Goal: Task Accomplishment & Management: Complete application form

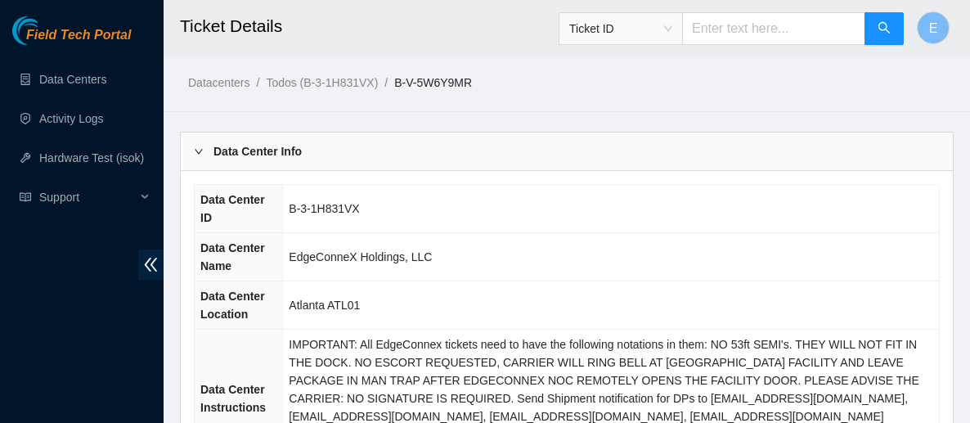
scroll to position [557, 0]
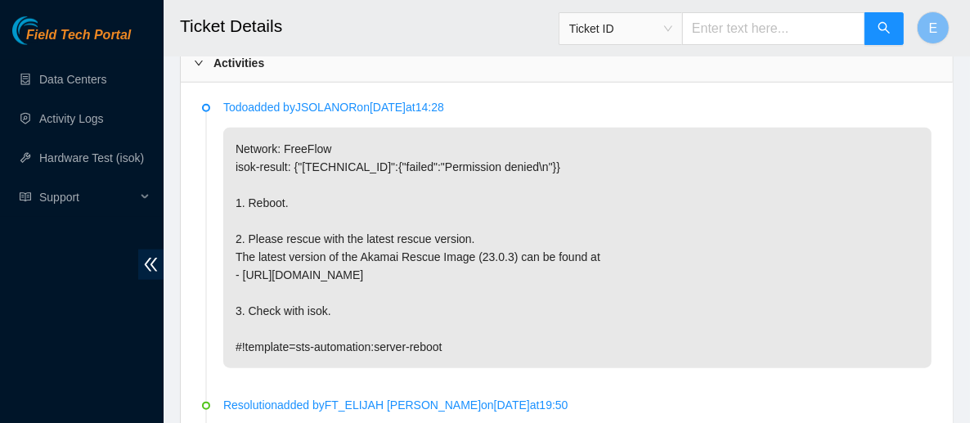
scroll to position [924, 0]
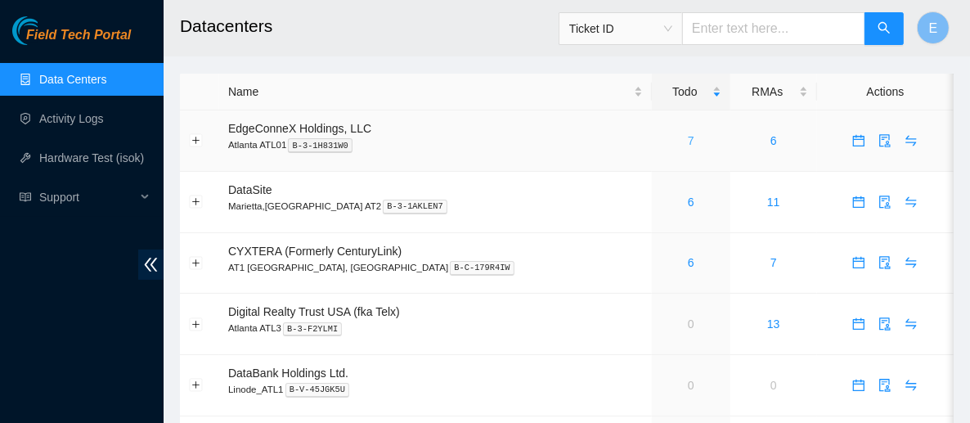
click at [688, 138] on link "7" at bounding box center [691, 140] width 7 height 13
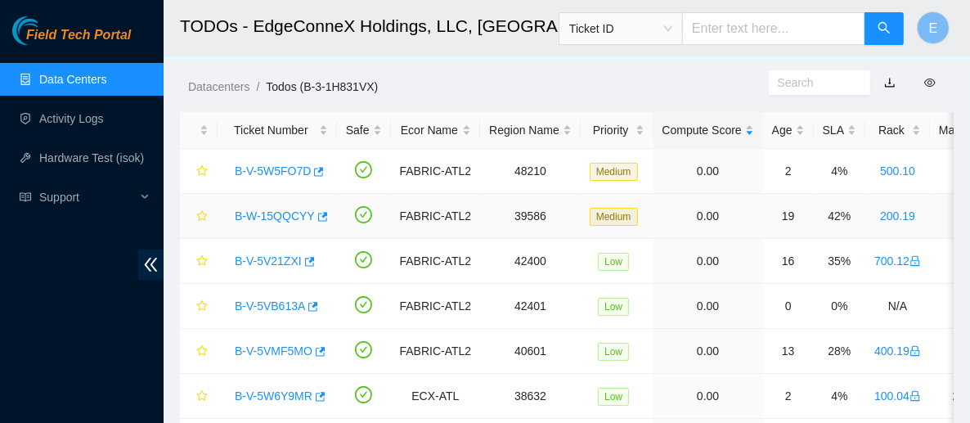
scroll to position [25, 0]
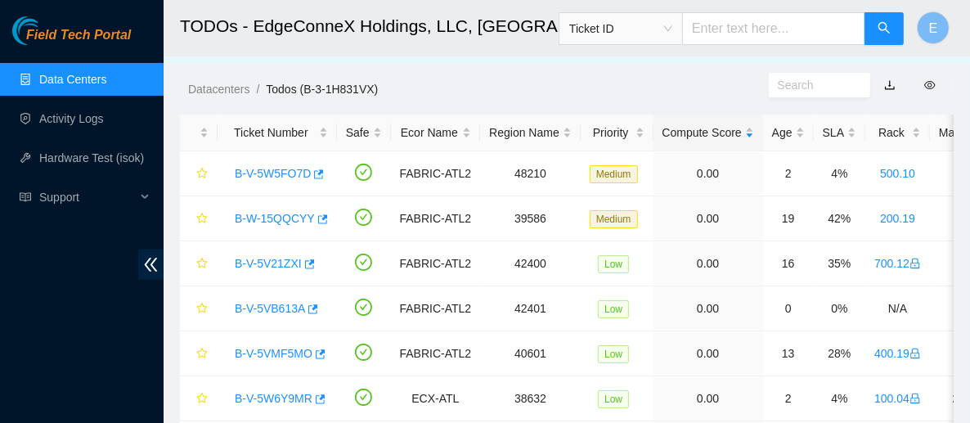
click at [106, 73] on link "Data Centers" at bounding box center [72, 79] width 67 height 13
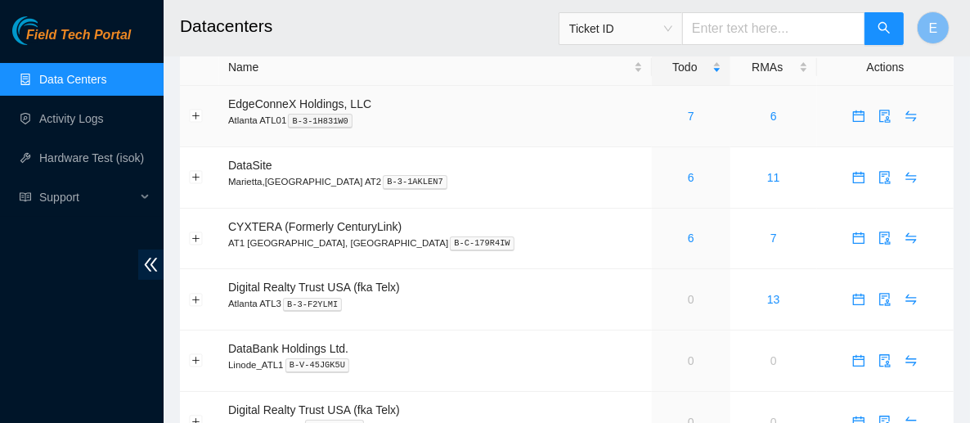
click at [661, 114] on div "7" at bounding box center [691, 116] width 60 height 18
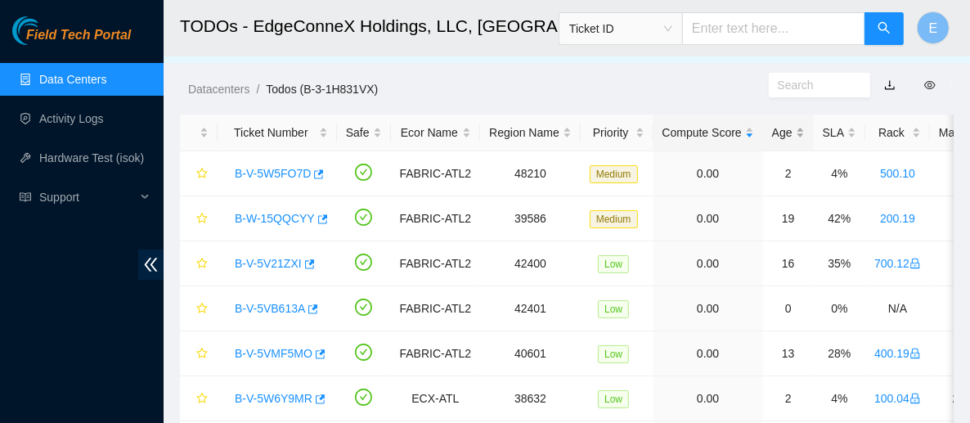
click at [779, 139] on div "Age" at bounding box center [788, 132] width 33 height 18
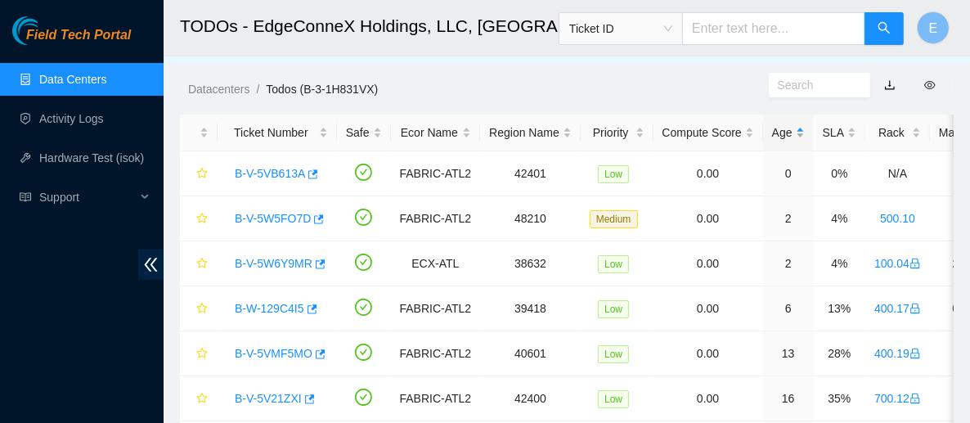
click at [779, 139] on div "Age" at bounding box center [788, 132] width 33 height 18
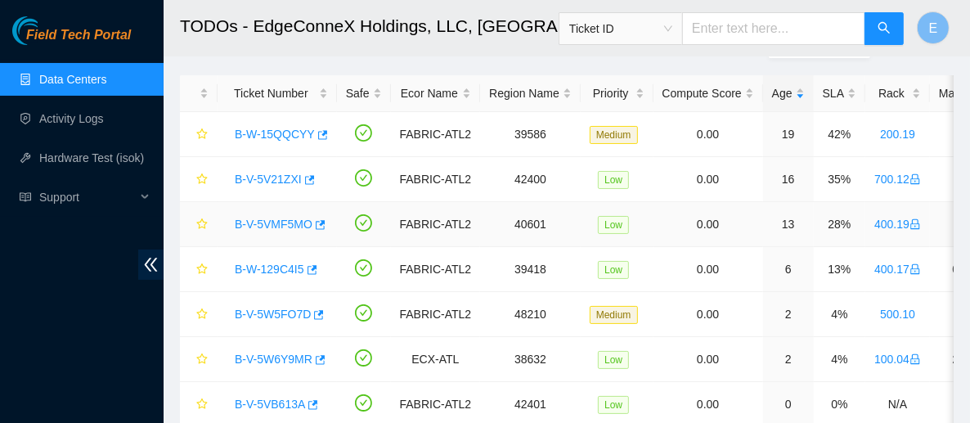
scroll to position [65, 0]
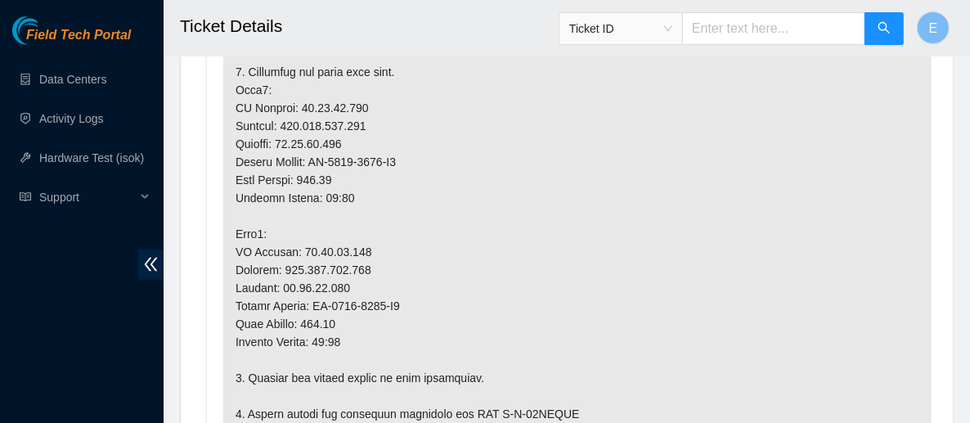
scroll to position [1248, 0]
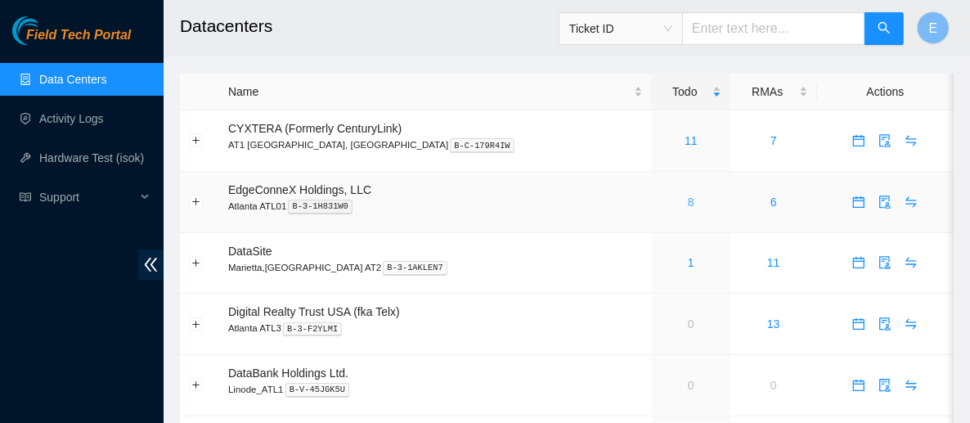
click at [688, 198] on link "8" at bounding box center [691, 201] width 7 height 13
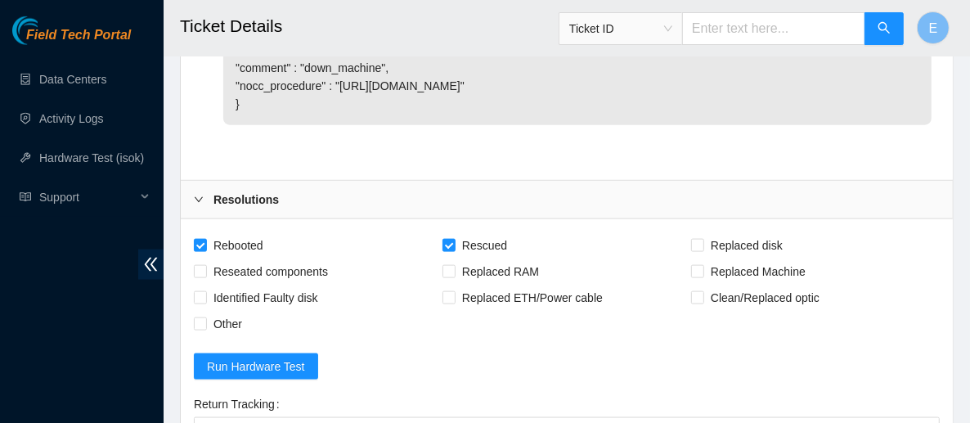
scroll to position [1291, 0]
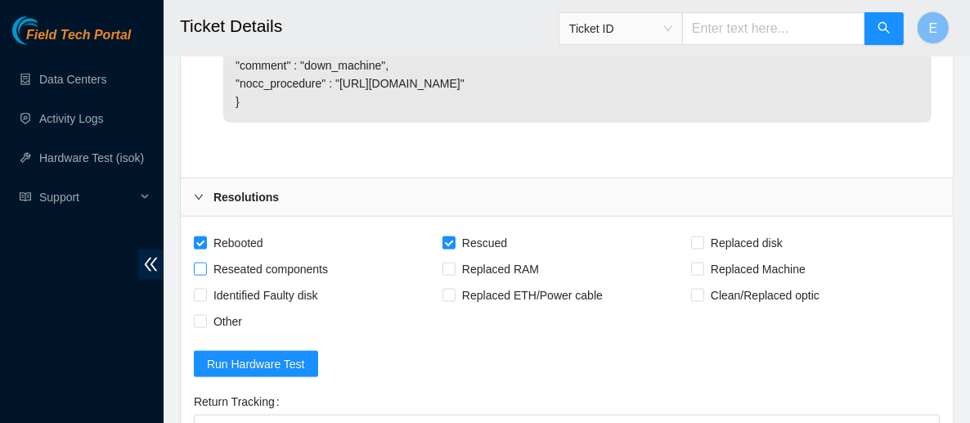
click at [254, 282] on span "Reseated components" at bounding box center [271, 269] width 128 height 26
click at [205, 274] on input "Reseated components" at bounding box center [199, 267] width 11 height 11
checkbox input "true"
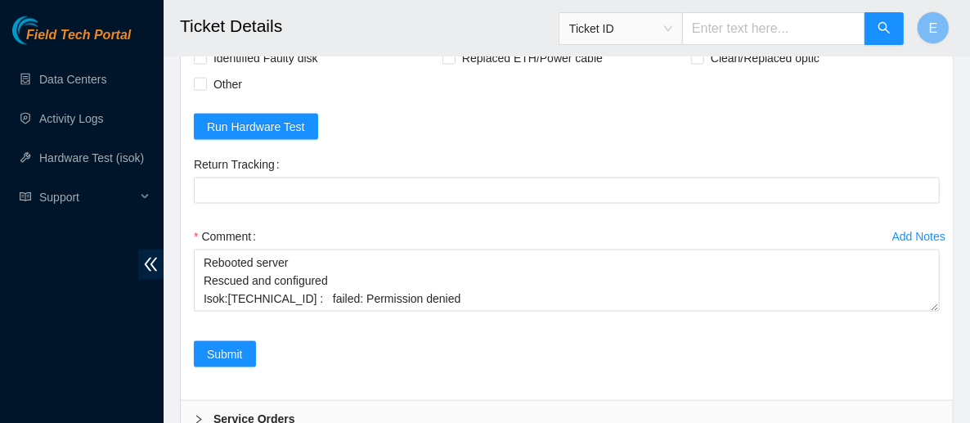
scroll to position [1530, 0]
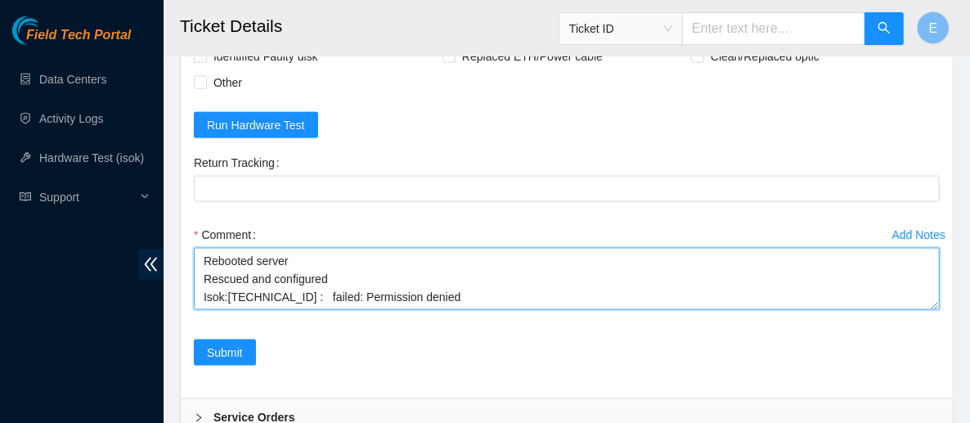
click at [316, 283] on textarea "Rebooted server Rescued and configured Isok:[TECHNICAL_ID] : failed: Permission…" at bounding box center [567, 279] width 746 height 62
drag, startPoint x: 449, startPoint y: 329, endPoint x: 225, endPoint y: 314, distance: 224.5
click at [225, 310] on textarea "Rebooted server Rescued and configured Isok:[TECHNICAL_ID] : failed: Permission…" at bounding box center [567, 279] width 746 height 62
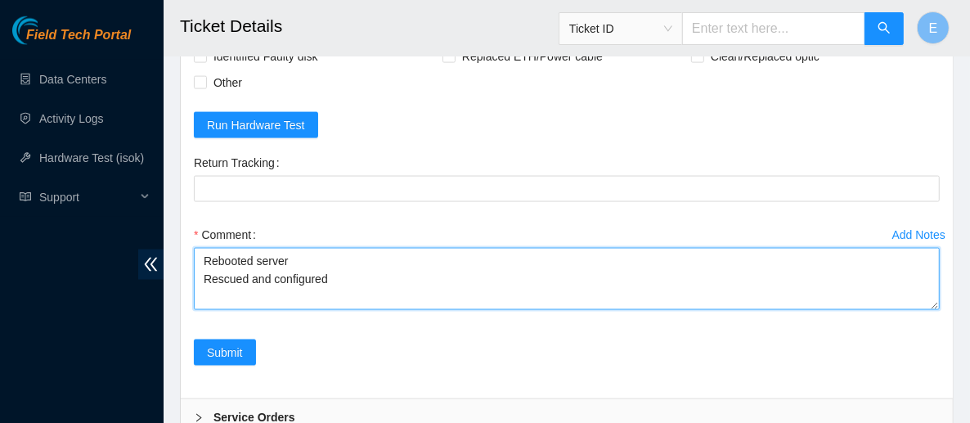
click at [288, 291] on textarea "Rebooted server Rescued and configured" at bounding box center [567, 279] width 746 height 62
click at [328, 302] on textarea "Rebooted server it was stuck on a screen power cycled reseated drives Rescued a…" at bounding box center [567, 279] width 746 height 62
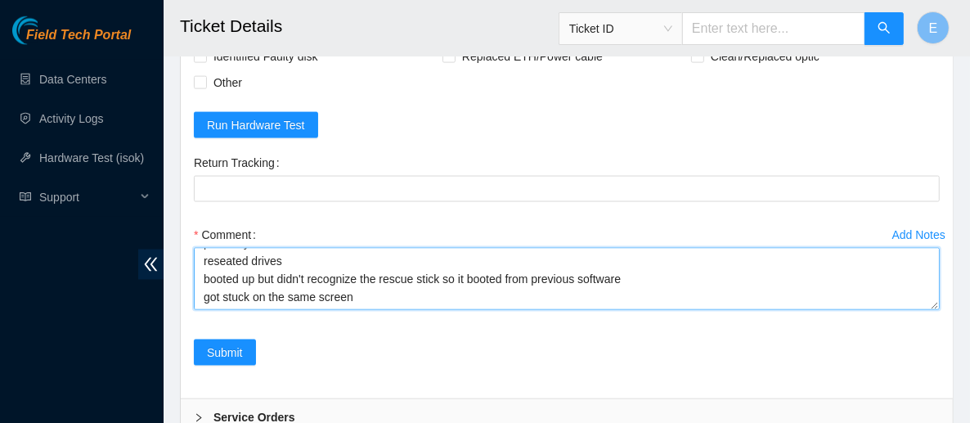
scroll to position [74, 0]
click at [348, 304] on textarea "Rebooted server it was stuck on a screen power cycled reseated drives booted up…" at bounding box center [567, 279] width 746 height 62
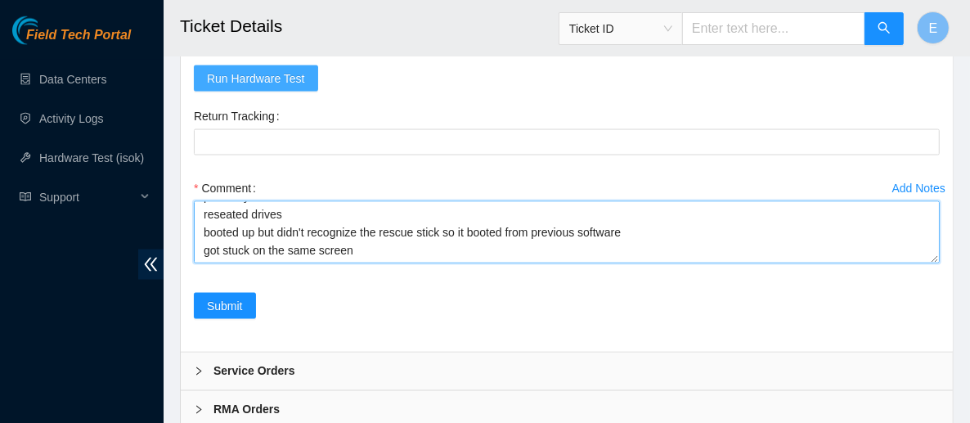
scroll to position [1579, 0]
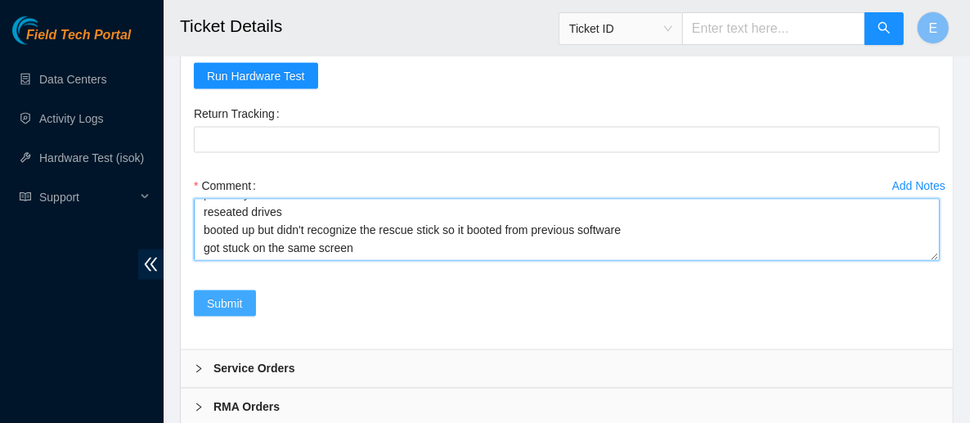
type textarea "Rebooted server it was stuck on a screen power cycled reseated drives booted up…"
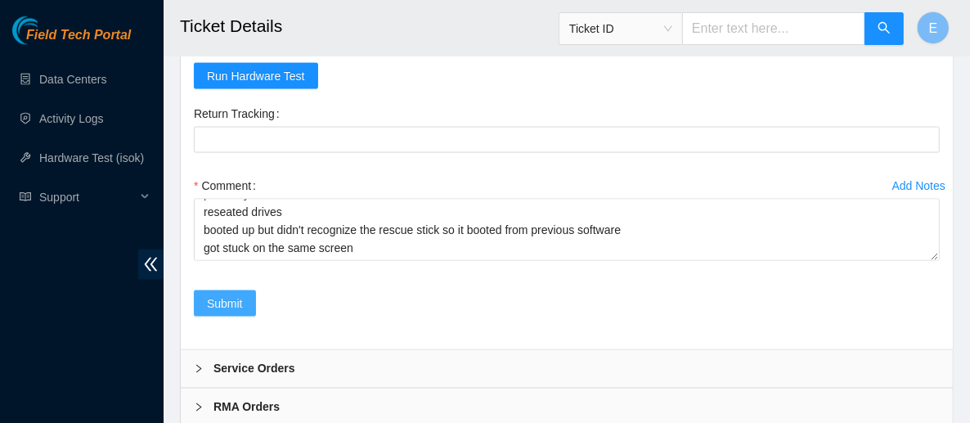
click at [229, 312] on span "Submit" at bounding box center [225, 303] width 36 height 18
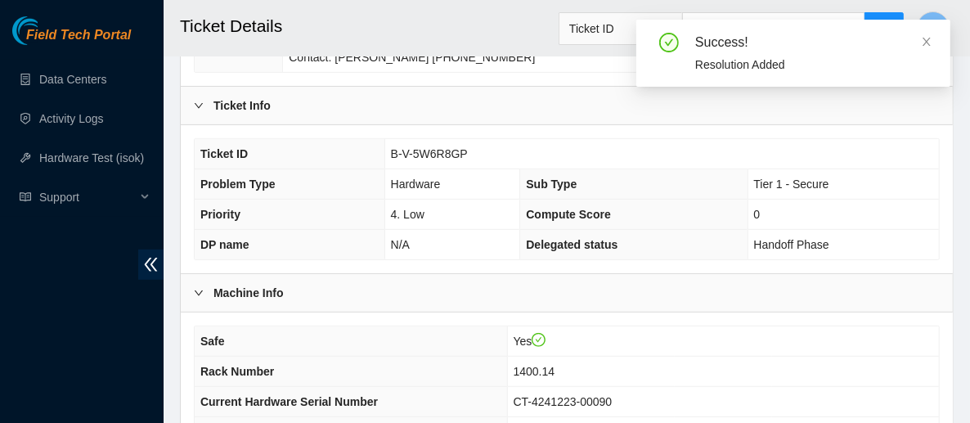
scroll to position [508, 0]
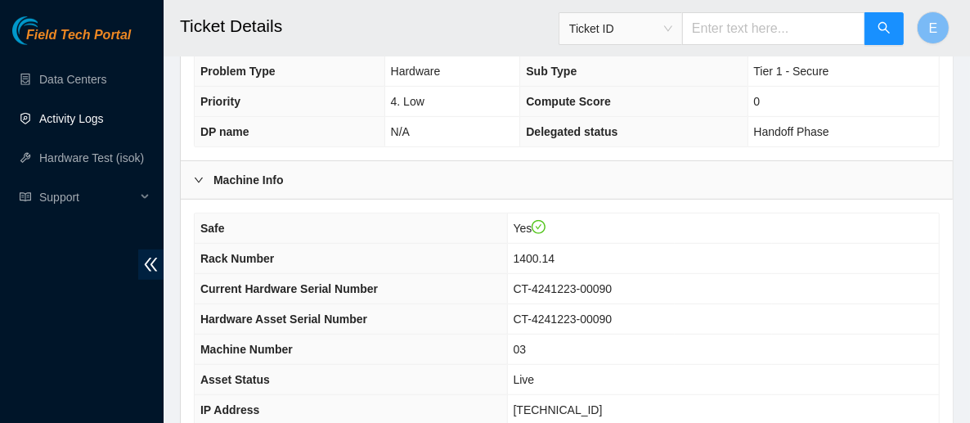
click at [83, 120] on link "Activity Logs" at bounding box center [71, 118] width 65 height 13
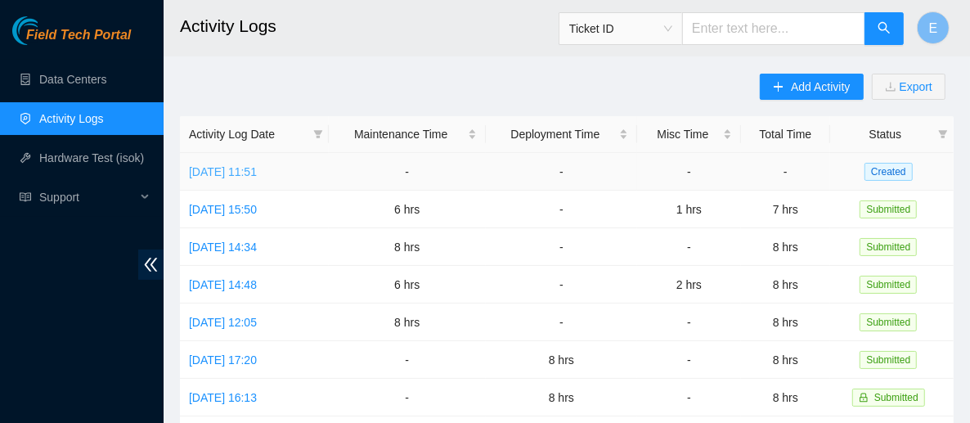
click at [231, 173] on link "Thu, 02 Oct 2025 11:51" at bounding box center [223, 171] width 68 height 13
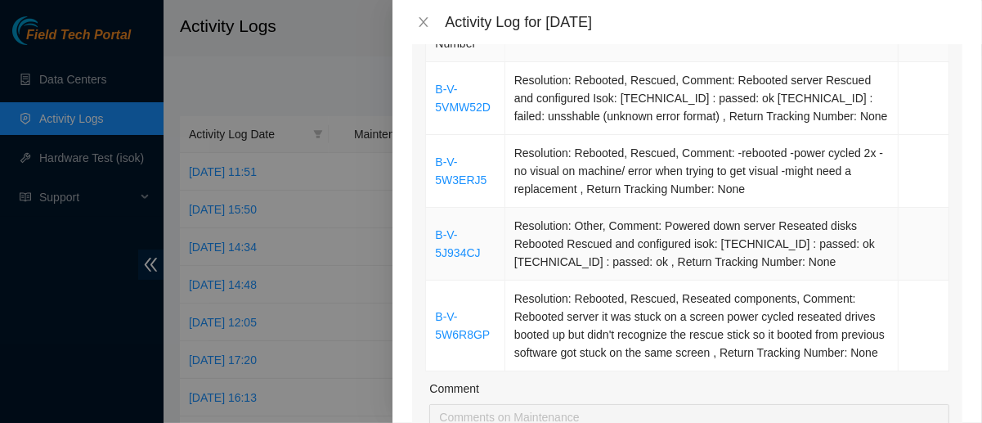
scroll to position [294, 0]
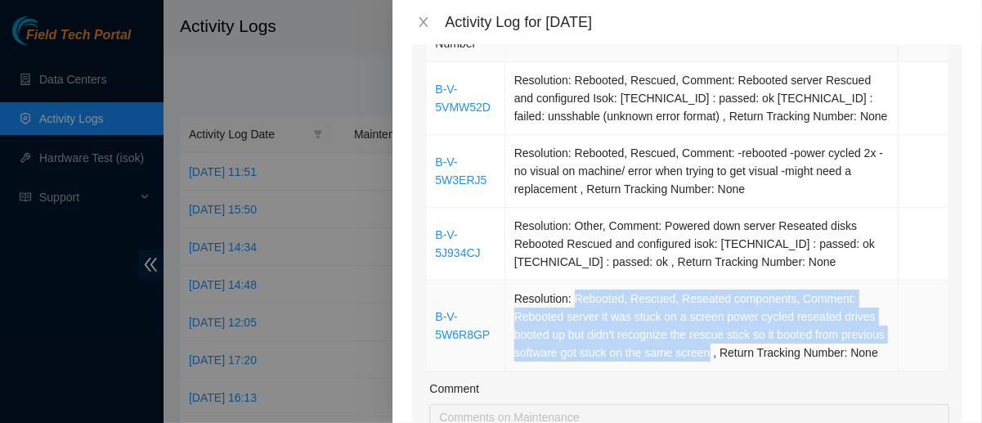
drag, startPoint x: 573, startPoint y: 296, endPoint x: 752, endPoint y: 353, distance: 188.0
click at [752, 353] on td "Resolution: Rebooted, Rescued, Reseated components, Comment: Rebooted server it…" at bounding box center [701, 325] width 393 height 91
copy td "Rebooted, Rescued, Reseated components, Comment: Rebooted server it was stuck o…"
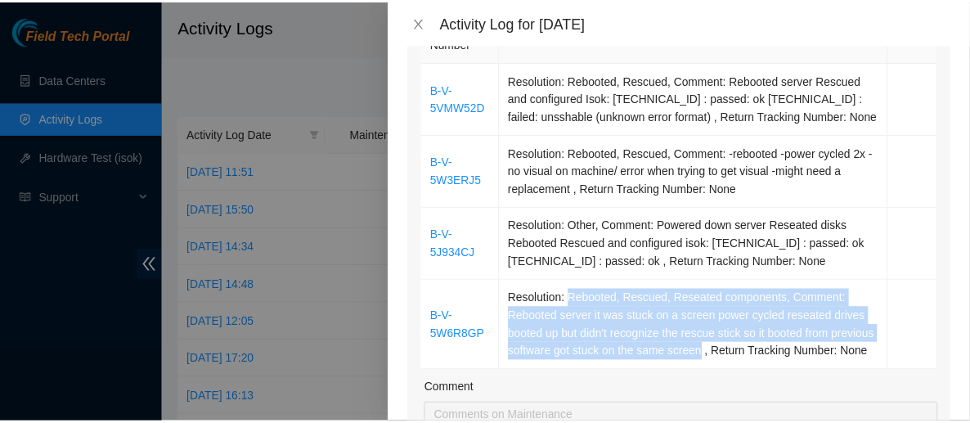
scroll to position [652, 0]
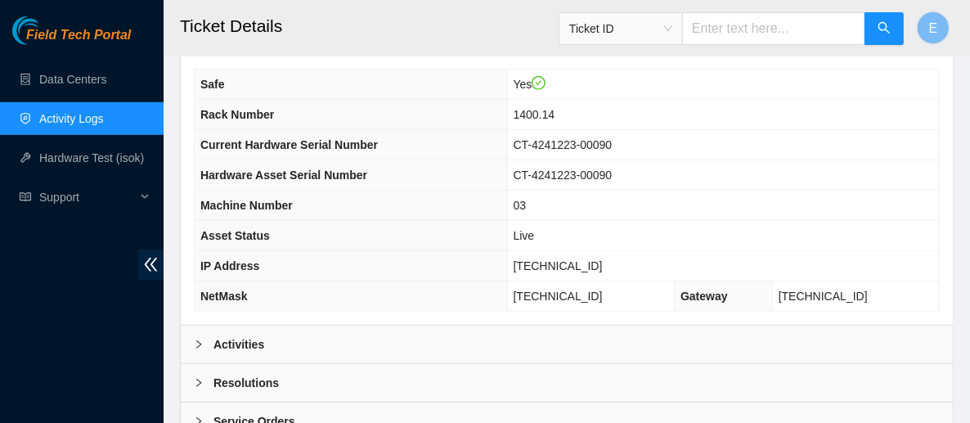
click at [258, 335] on b "Activities" at bounding box center [238, 344] width 51 height 18
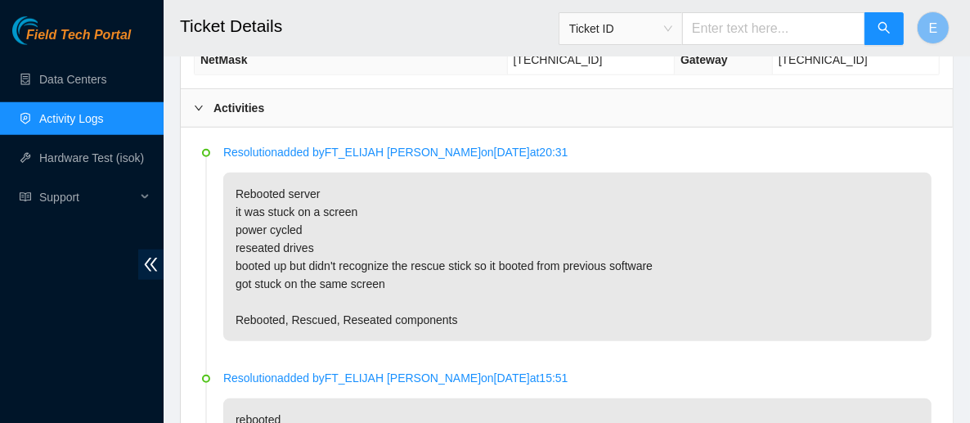
scroll to position [889, 0]
click at [79, 75] on link "Data Centers" at bounding box center [72, 79] width 67 height 13
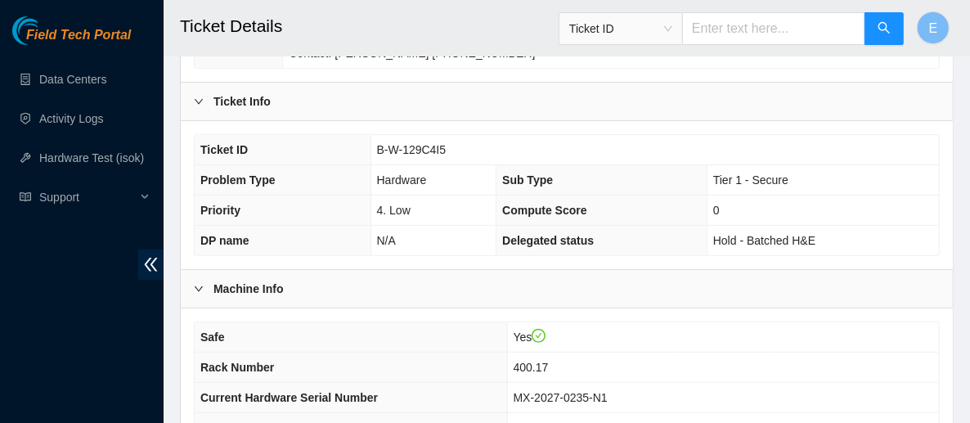
scroll to position [399, 0]
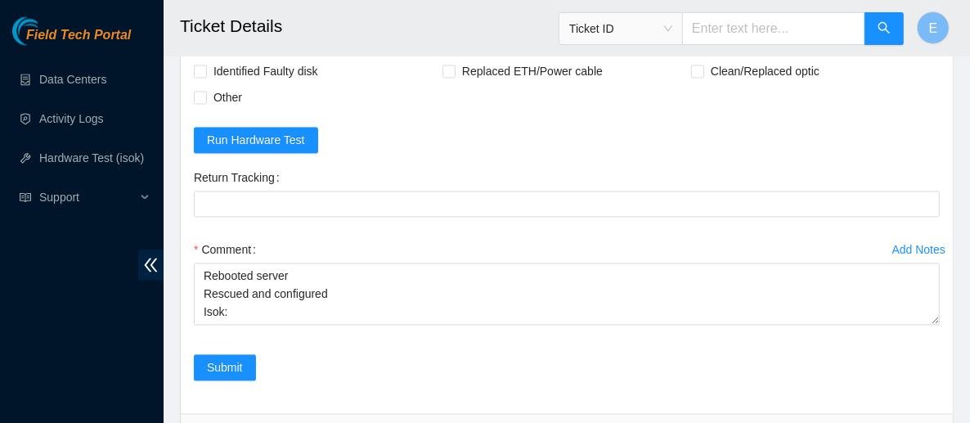
scroll to position [2096, 0]
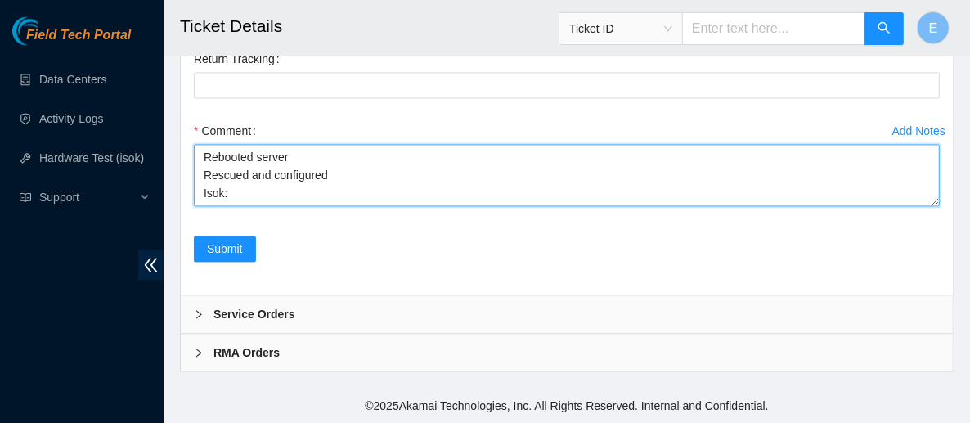
click at [315, 184] on textarea "Rebooted server Rescued and configured Isok:" at bounding box center [567, 175] width 746 height 62
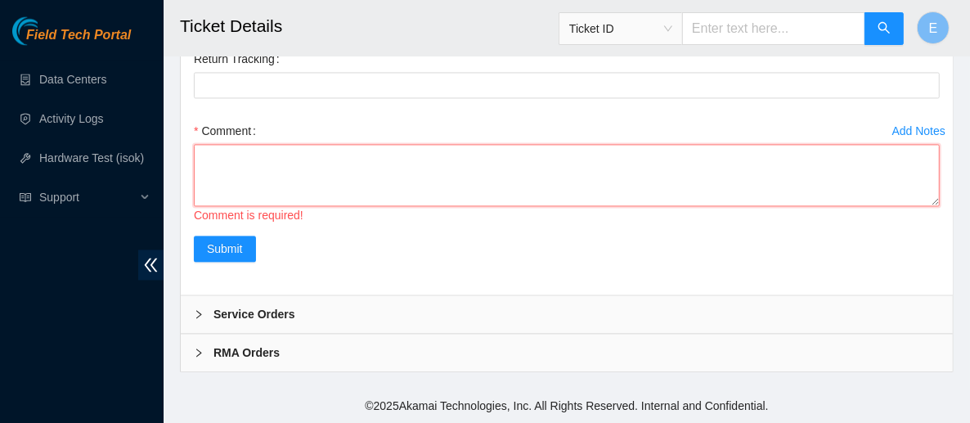
paste textarea "Rebooted, Rescued, Reseated components, Comment: Rebooted server it was stuck o…"
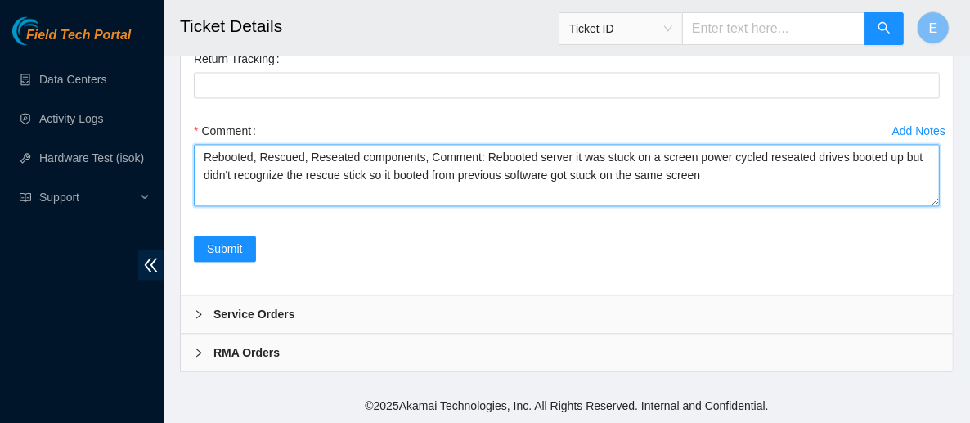
drag, startPoint x: 474, startPoint y: 160, endPoint x: 421, endPoint y: 160, distance: 53.2
click at [421, 160] on textarea "Rebooted, Rescued, Reseated components, Comment: Rebooted server it was stuck o…" at bounding box center [567, 175] width 746 height 62
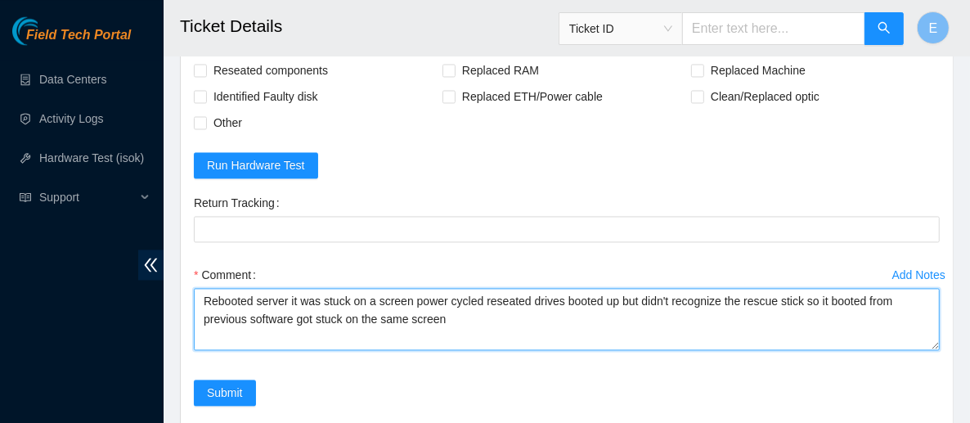
scroll to position [1850, 0]
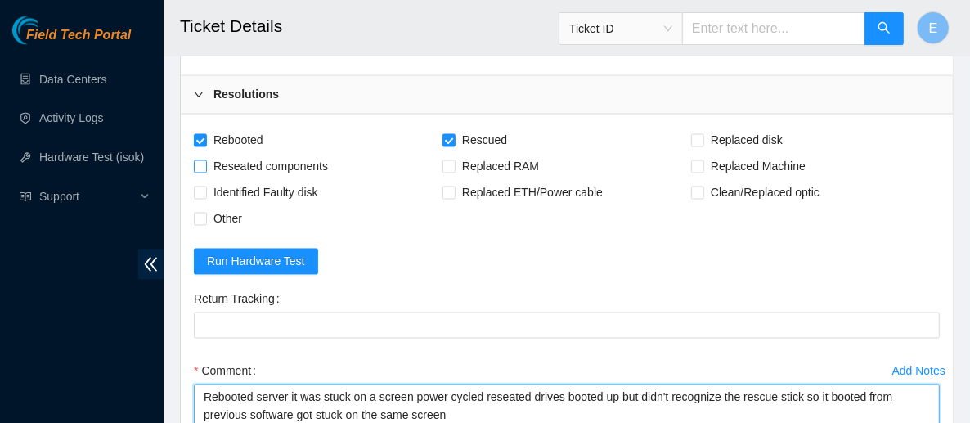
type textarea "Rebooted server it was stuck on a screen power cycled reseated drives booted up…"
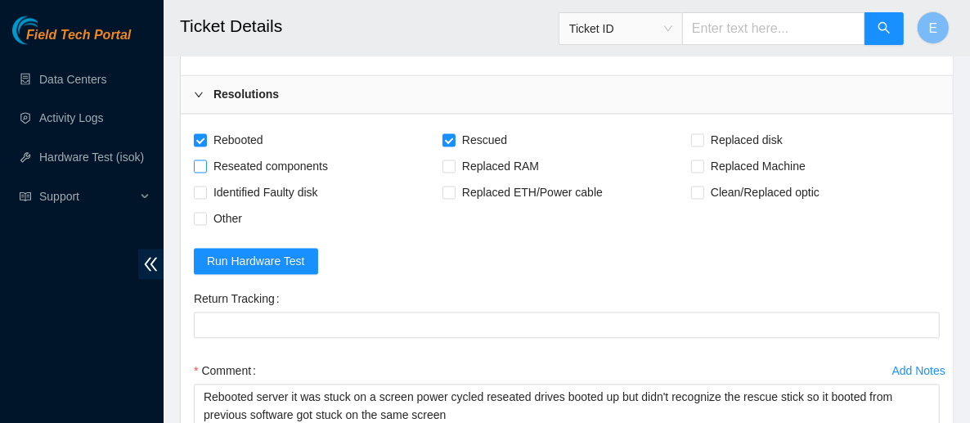
click at [285, 175] on span "Reseated components" at bounding box center [271, 167] width 128 height 26
click at [205, 172] on input "Reseated components" at bounding box center [199, 165] width 11 height 11
checkbox input "true"
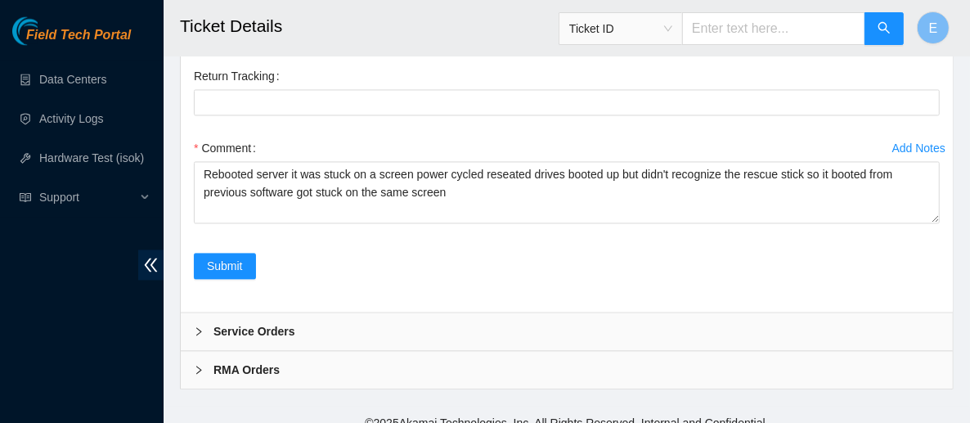
scroll to position [2096, 0]
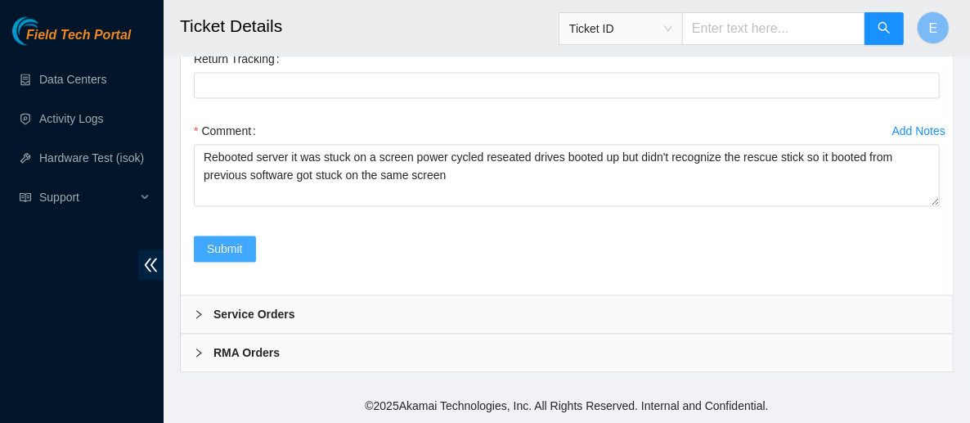
click at [239, 255] on span "Submit" at bounding box center [225, 249] width 36 height 18
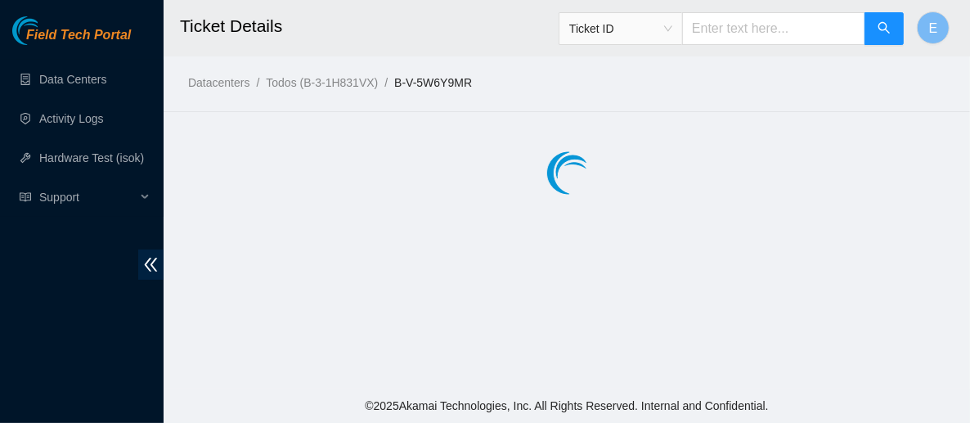
scroll to position [0, 0]
